Goal: Information Seeking & Learning: Learn about a topic

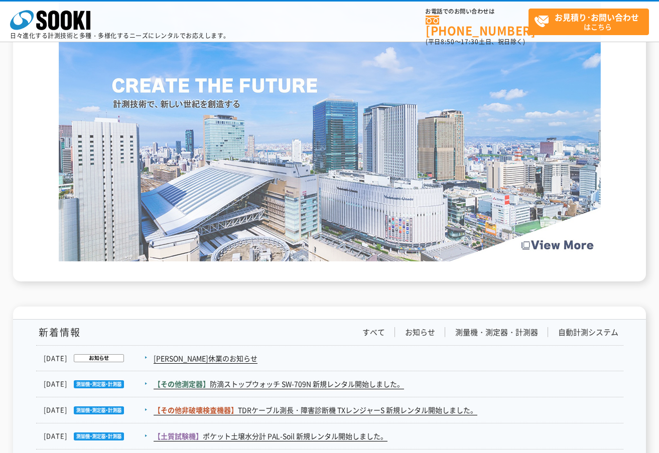
scroll to position [1505, 0]
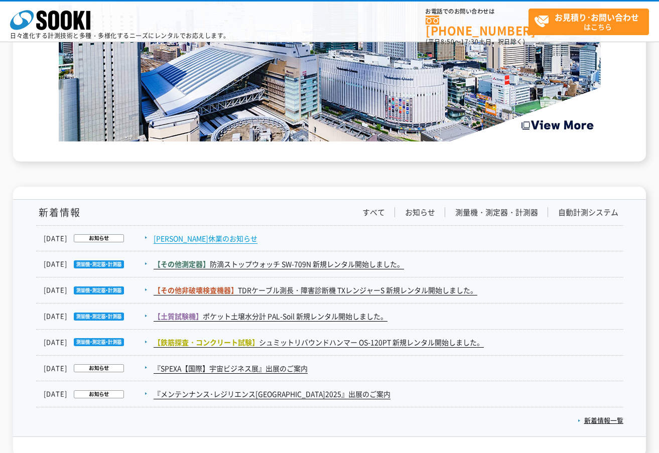
click at [180, 233] on link "[PERSON_NAME]休業のお知らせ" at bounding box center [206, 238] width 104 height 11
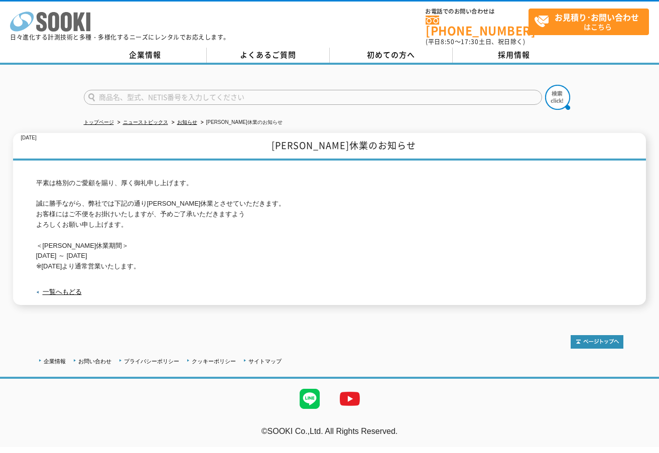
click at [55, 22] on icon at bounding box center [53, 22] width 11 height 20
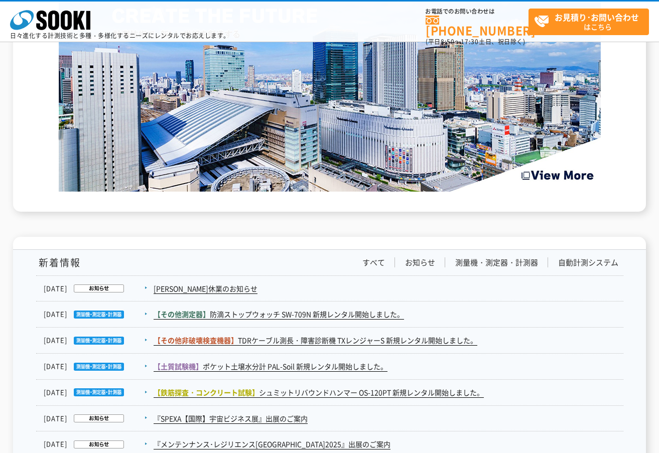
scroll to position [1606, 0]
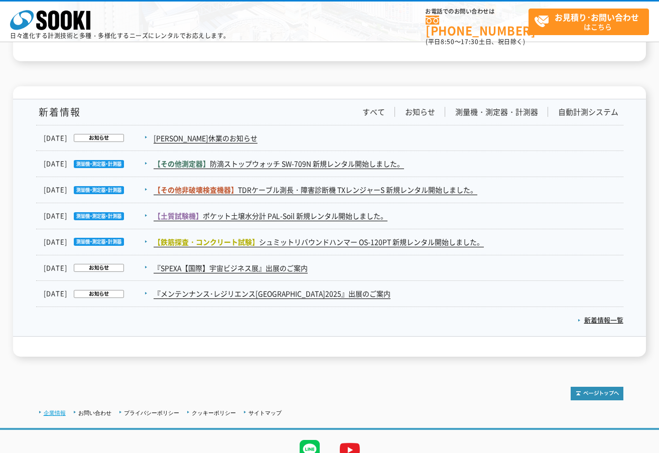
click at [62, 410] on link "企業情報" at bounding box center [55, 413] width 22 height 6
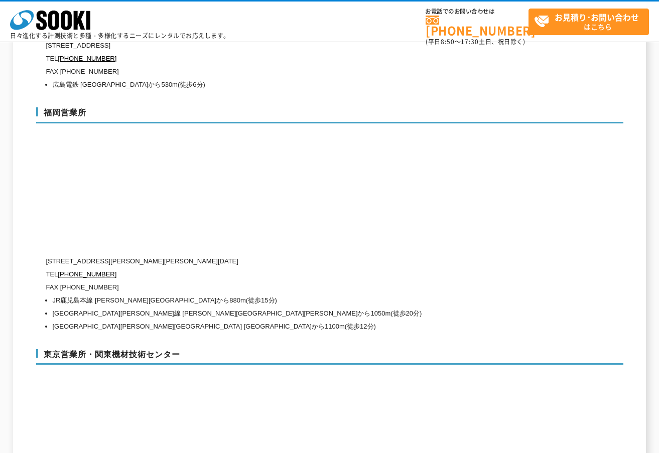
scroll to position [3914, 0]
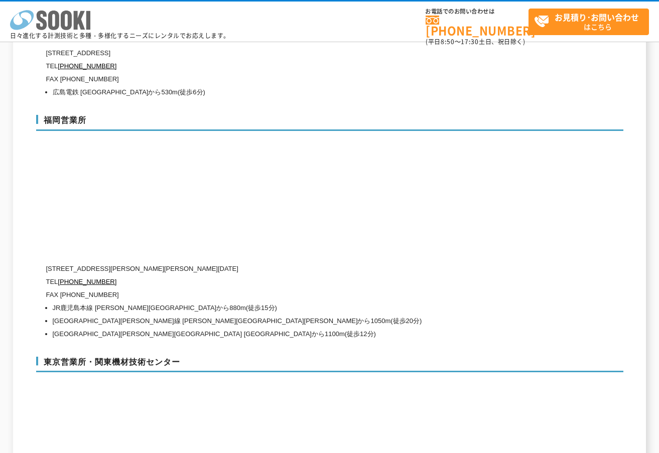
click at [57, 14] on icon at bounding box center [53, 21] width 11 height 20
